Goal: Information Seeking & Learning: Learn about a topic

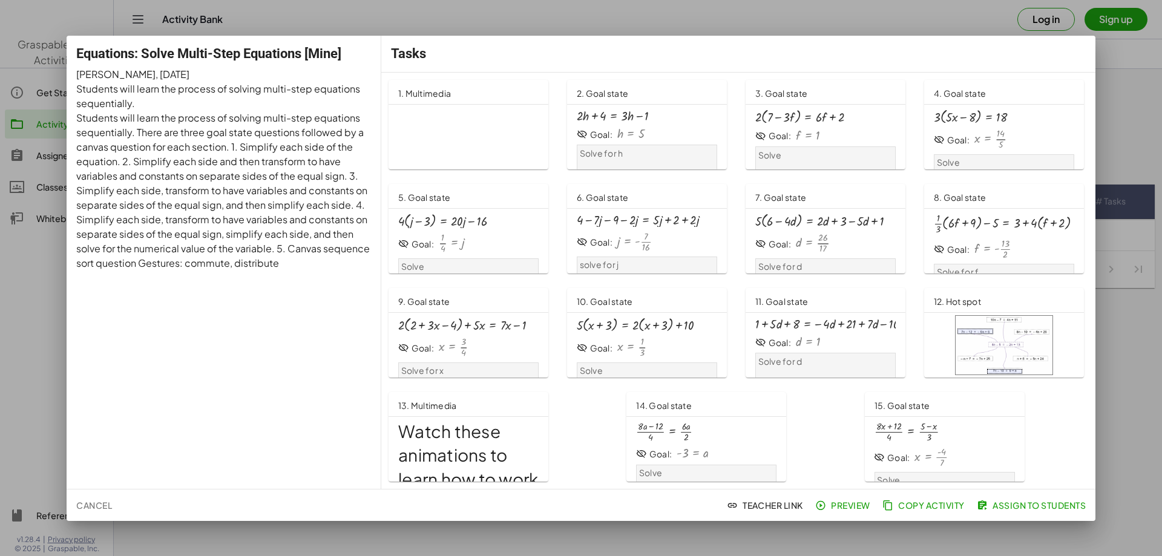
click at [802, 540] on div at bounding box center [581, 278] width 1162 height 556
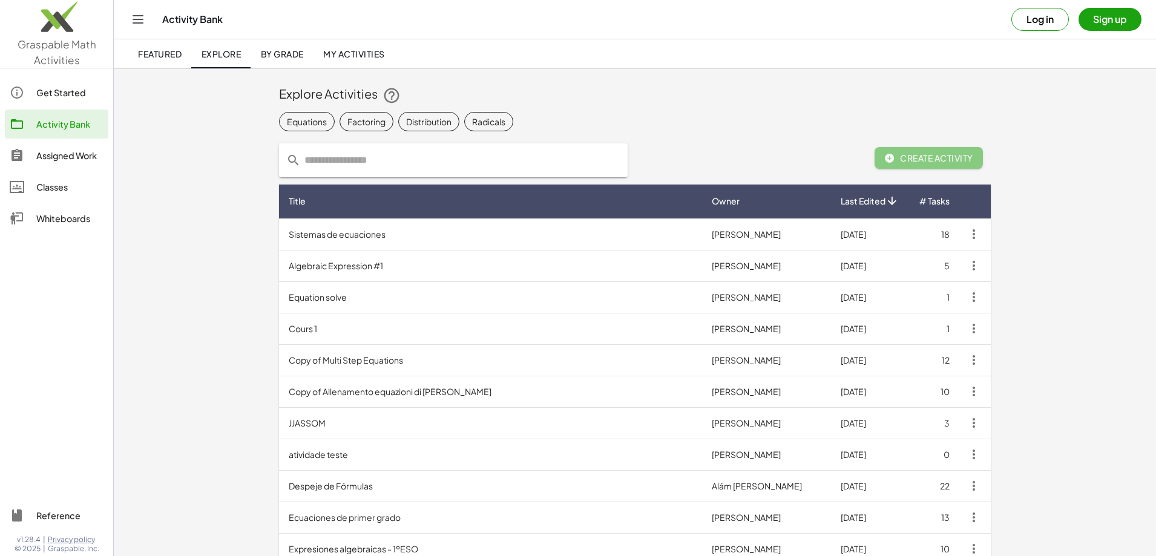
drag, startPoint x: 367, startPoint y: 0, endPoint x: 1049, endPoint y: 23, distance: 682.1
click at [1049, 23] on button "Log in" at bounding box center [1041, 19] width 58 height 23
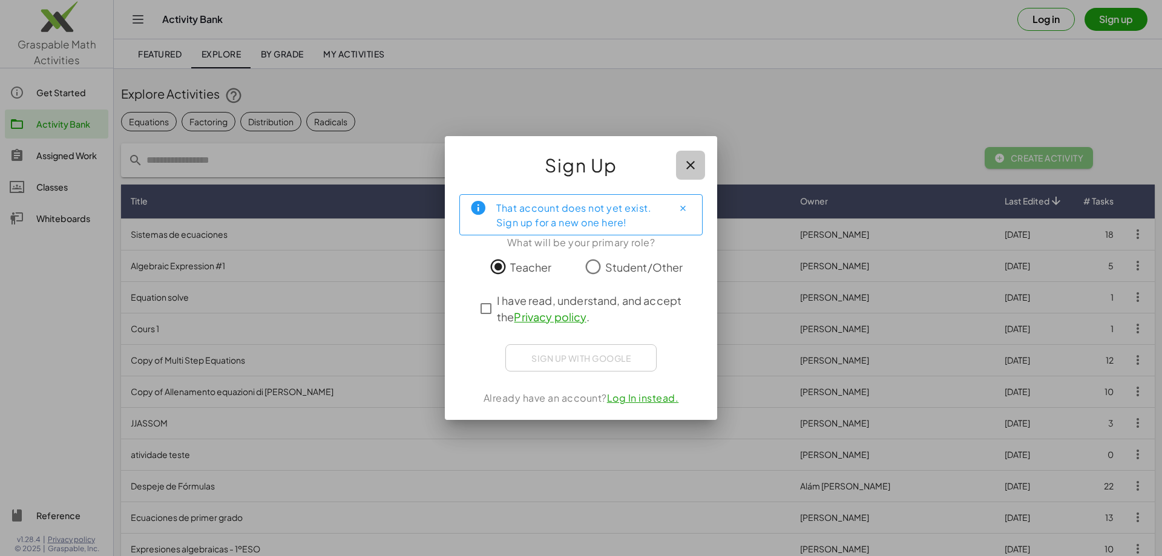
click at [692, 158] on icon "button" at bounding box center [690, 165] width 15 height 15
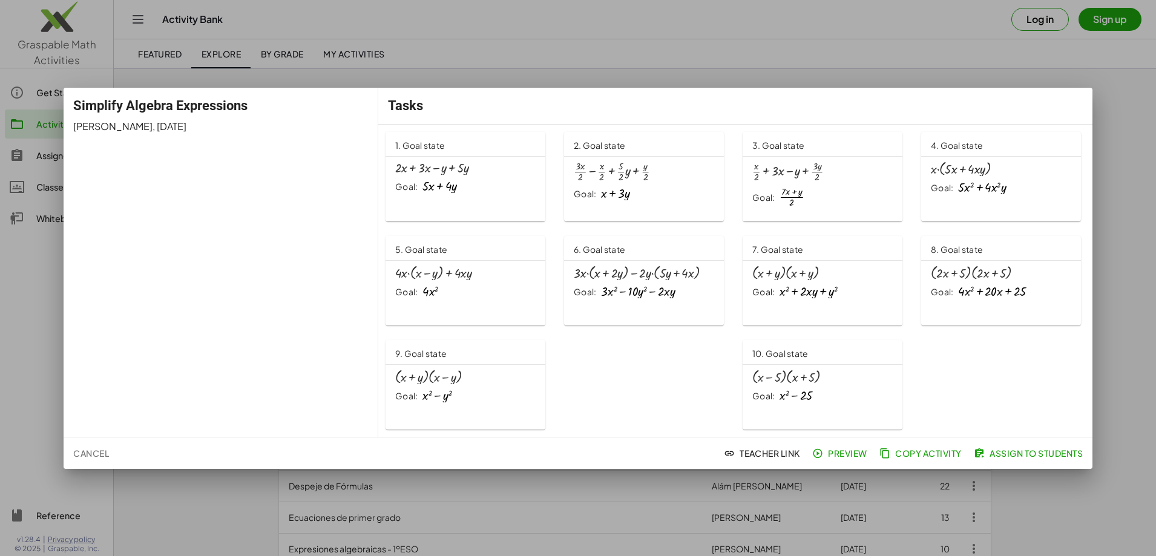
click at [479, 203] on div "1. Goal state + · 2 · x + · 3 · x − y + · 5 · y Goal: + · 5 · x + · 4 · y" at bounding box center [466, 177] width 160 height 90
